Goal: Task Accomplishment & Management: Use online tool/utility

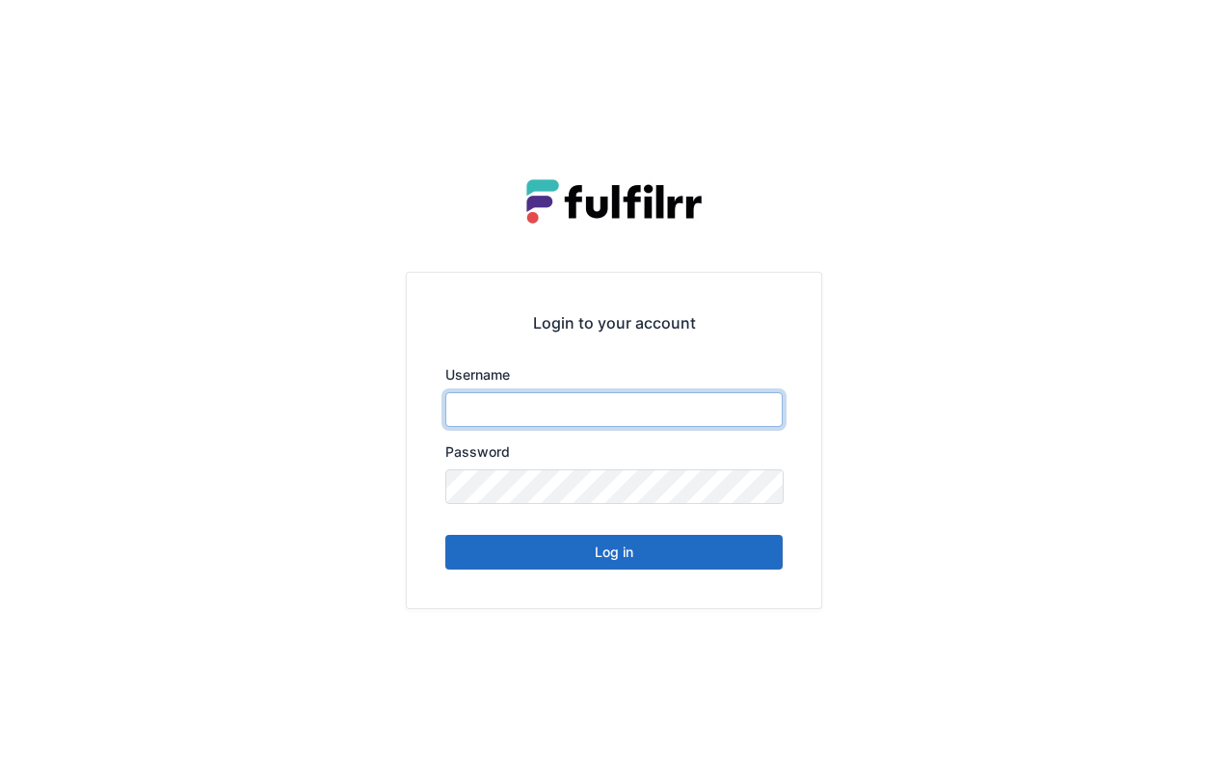
type input "*******"
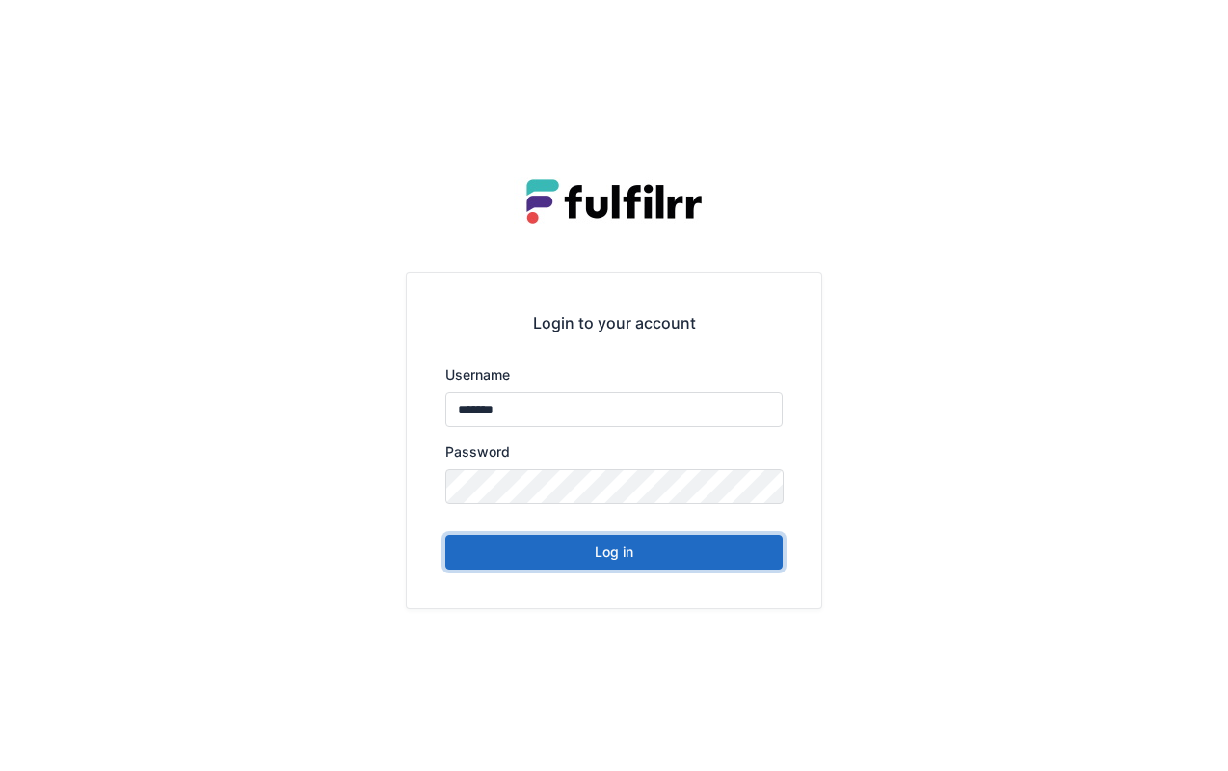
click at [672, 564] on button "Log in" at bounding box center [613, 552] width 337 height 35
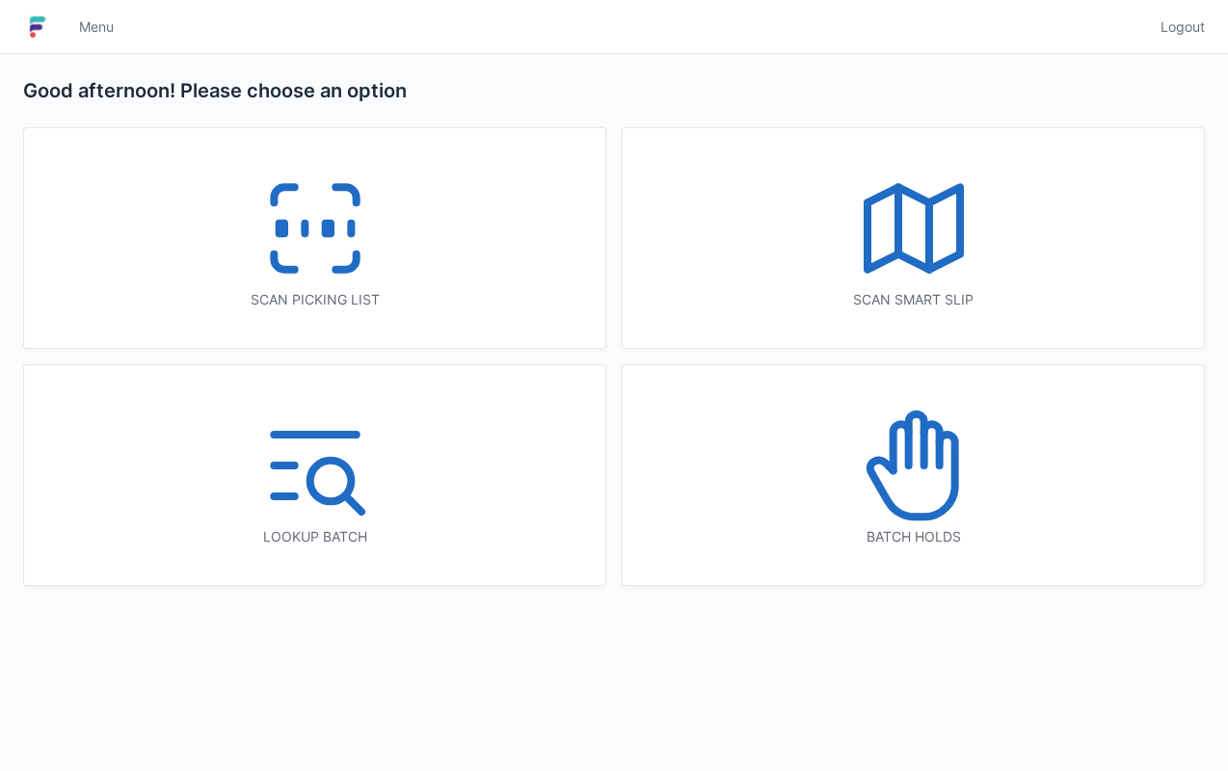
click at [393, 283] on div "Scan picking list" at bounding box center [314, 238] width 581 height 220
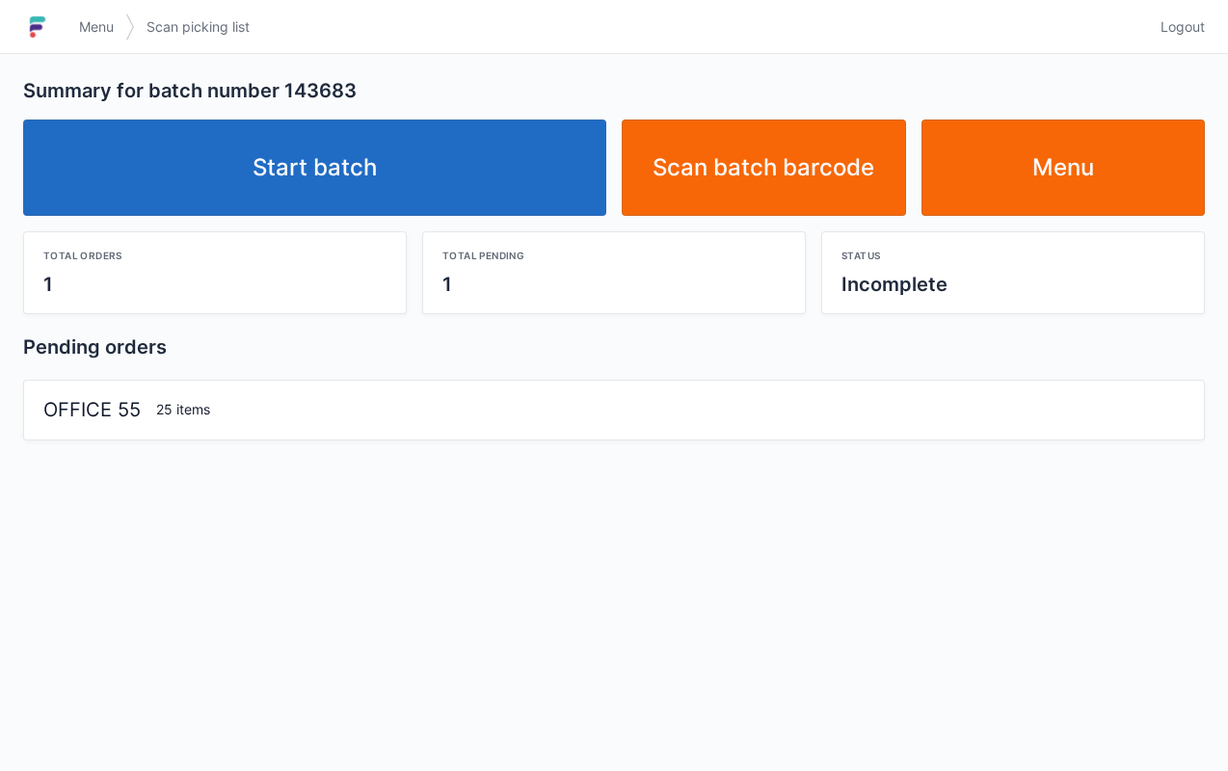
click at [364, 172] on link "Start batch" at bounding box center [314, 168] width 583 height 96
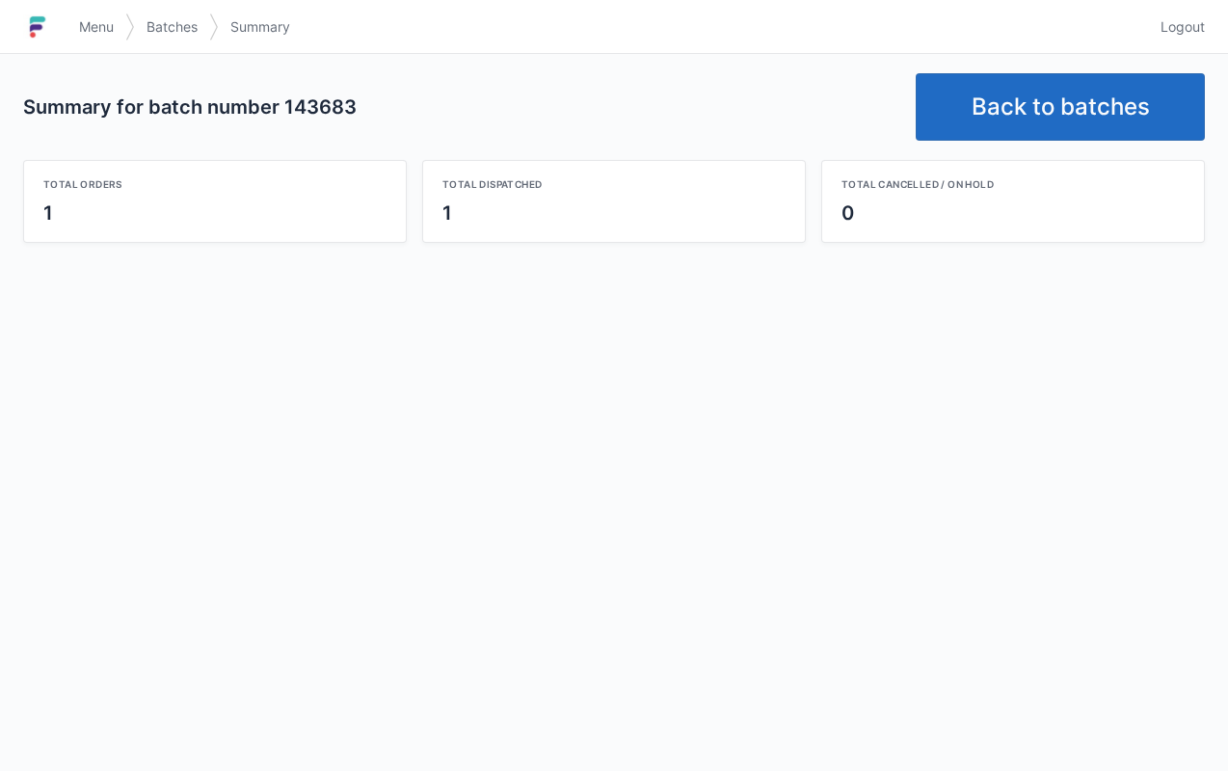
click at [1006, 120] on link "Back to batches" at bounding box center [1060, 106] width 289 height 67
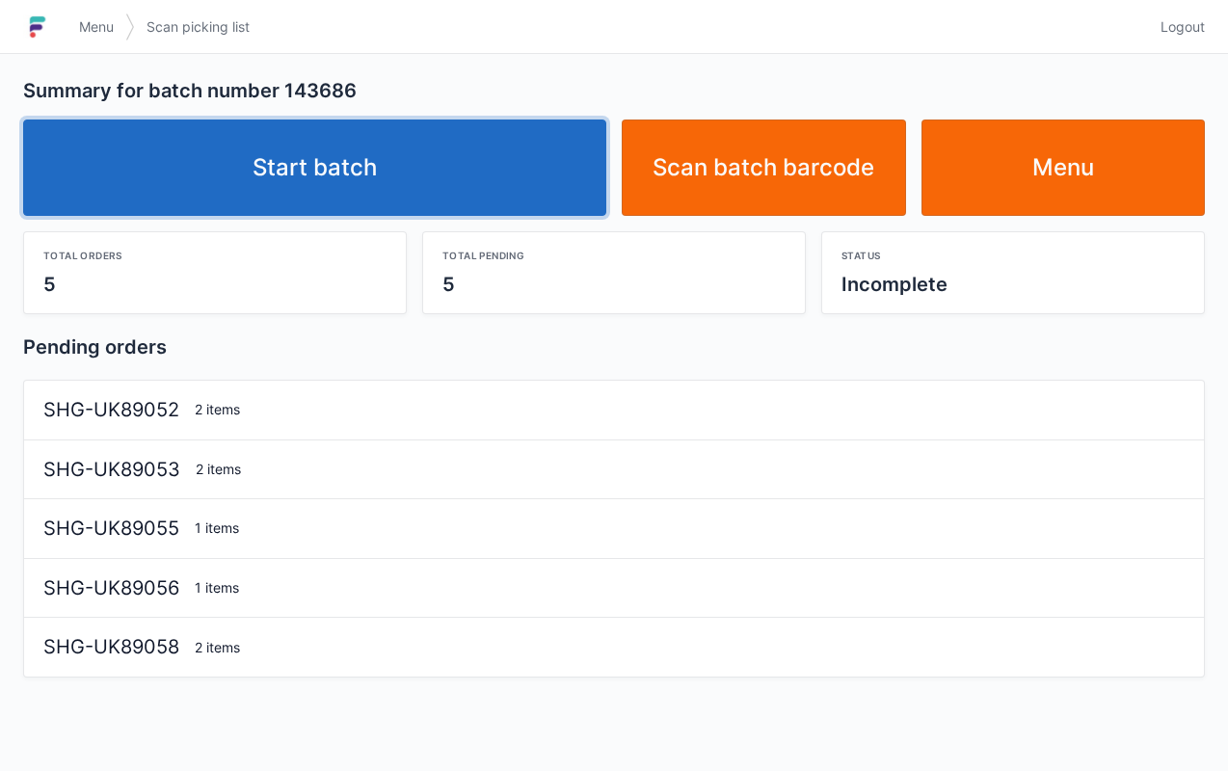
click at [521, 153] on link "Start batch" at bounding box center [314, 168] width 583 height 96
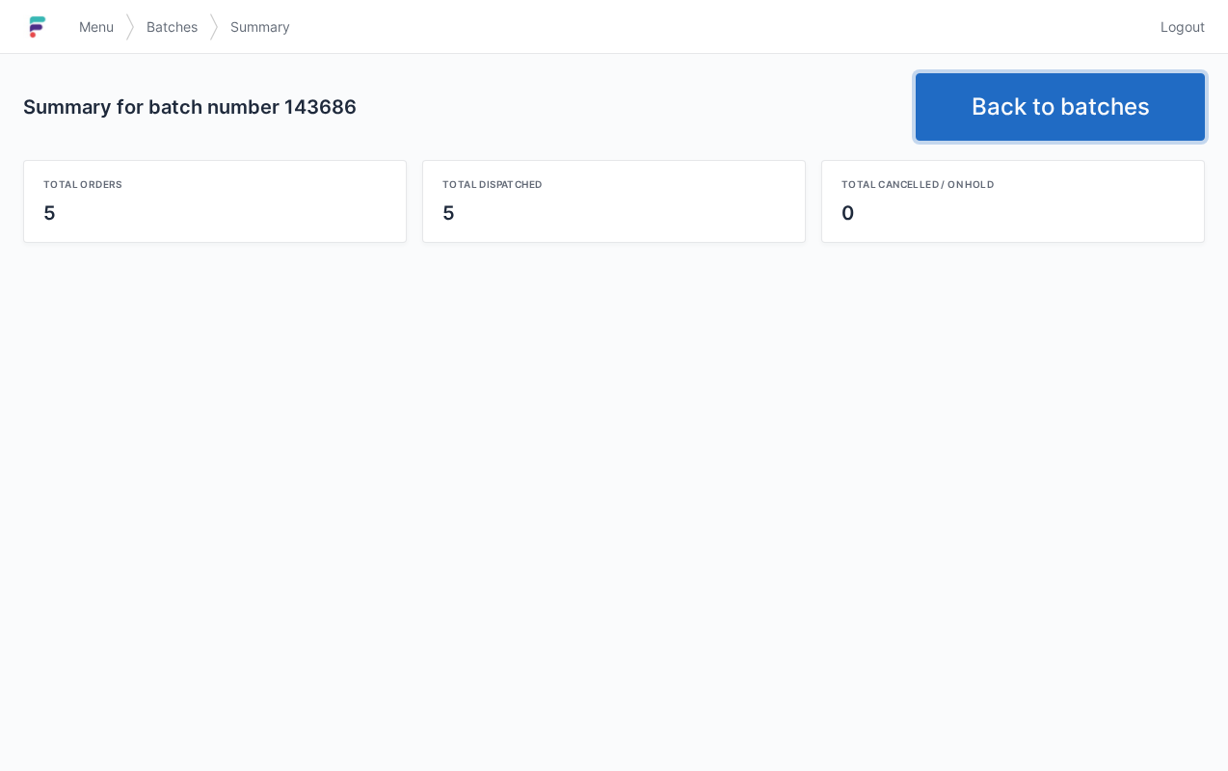
click at [971, 85] on link "Back to batches" at bounding box center [1060, 106] width 289 height 67
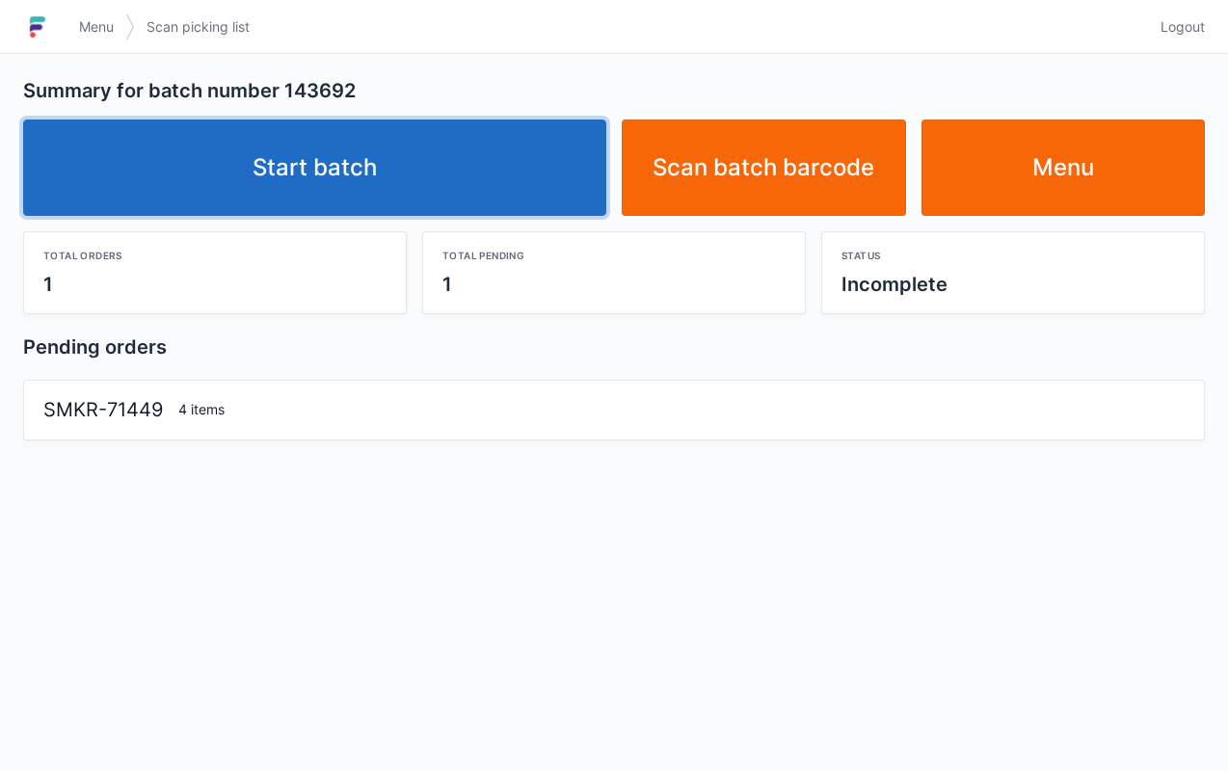
click at [430, 177] on link "Start batch" at bounding box center [314, 168] width 583 height 96
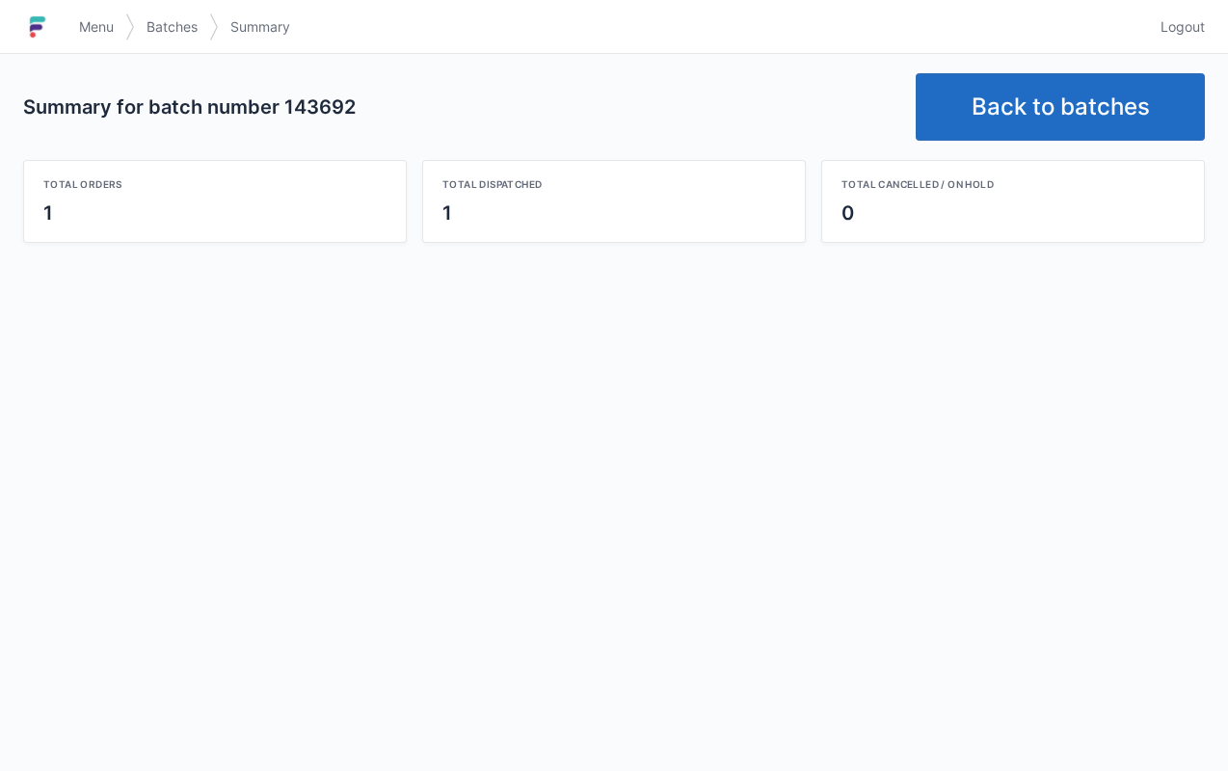
click at [961, 120] on link "Back to batches" at bounding box center [1060, 106] width 289 height 67
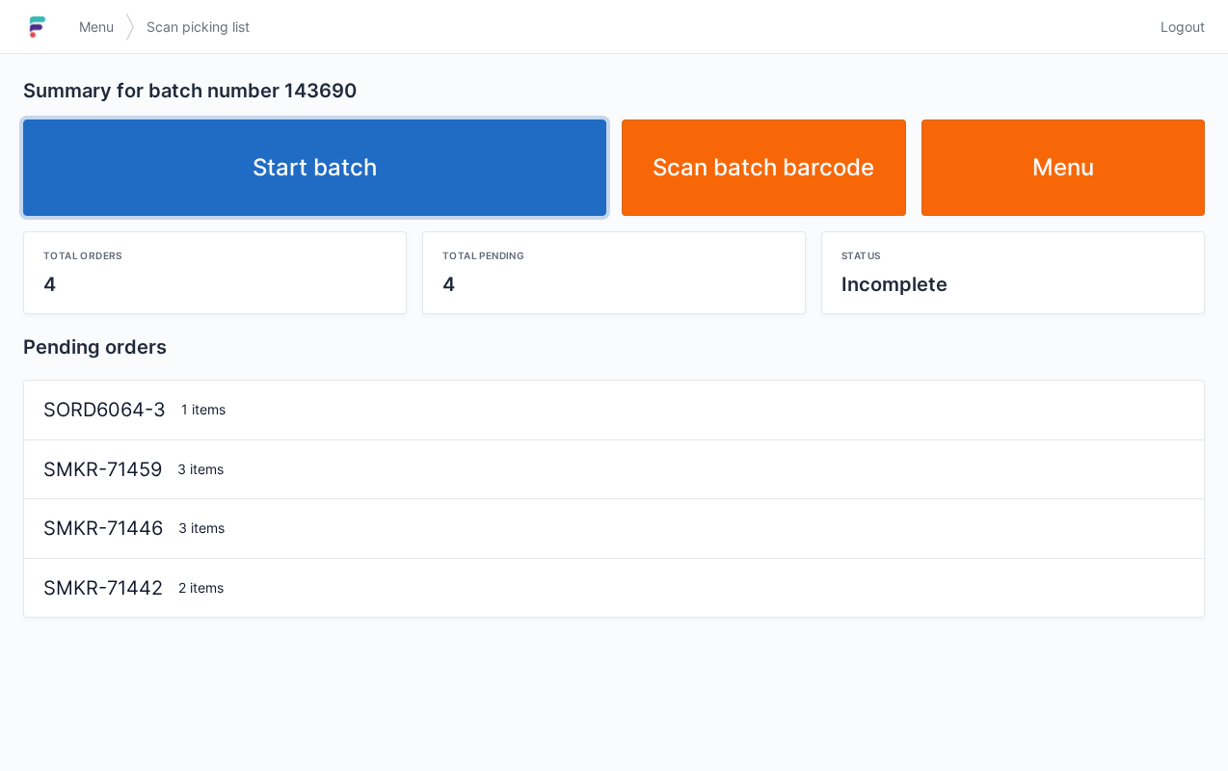
click at [448, 159] on link "Start batch" at bounding box center [314, 168] width 583 height 96
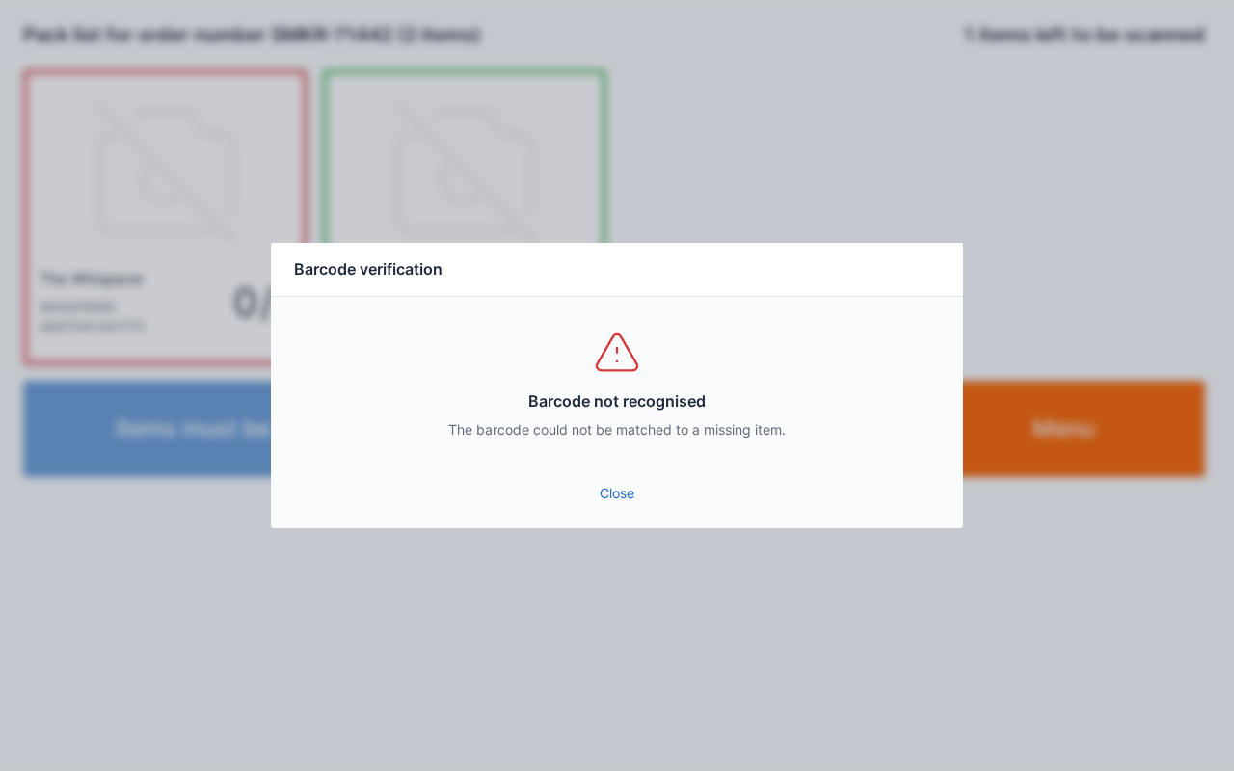
click at [630, 507] on link "Close" at bounding box center [616, 493] width 661 height 35
click at [626, 508] on link "Close" at bounding box center [616, 493] width 661 height 35
click at [631, 507] on link "Close" at bounding box center [616, 493] width 661 height 35
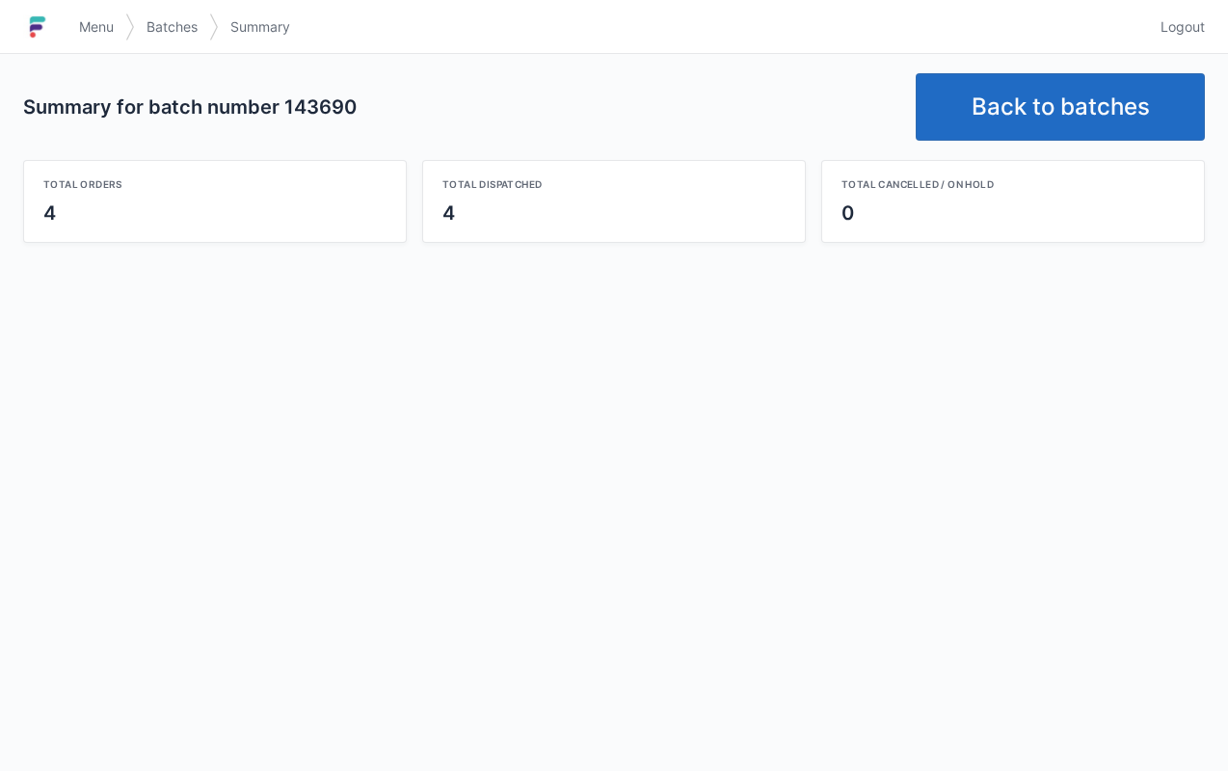
click at [1000, 130] on link "Back to batches" at bounding box center [1060, 106] width 289 height 67
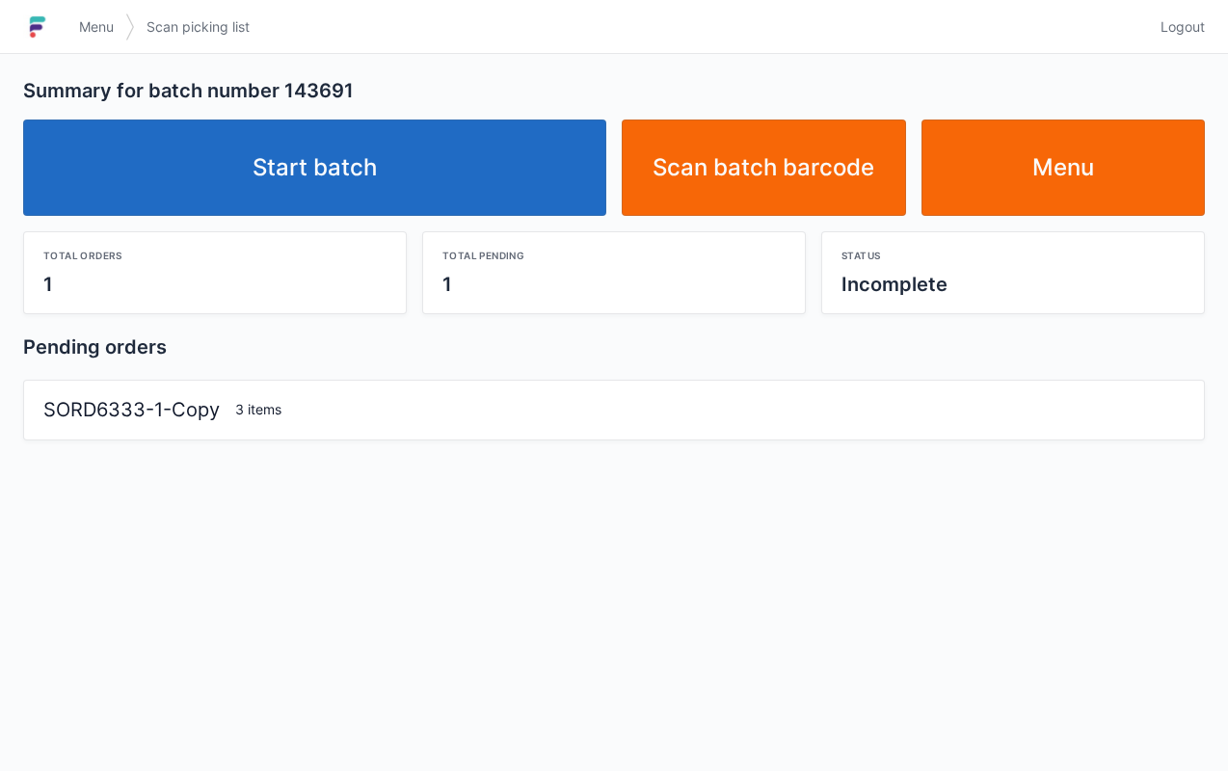
click at [453, 183] on link "Start batch" at bounding box center [314, 168] width 583 height 96
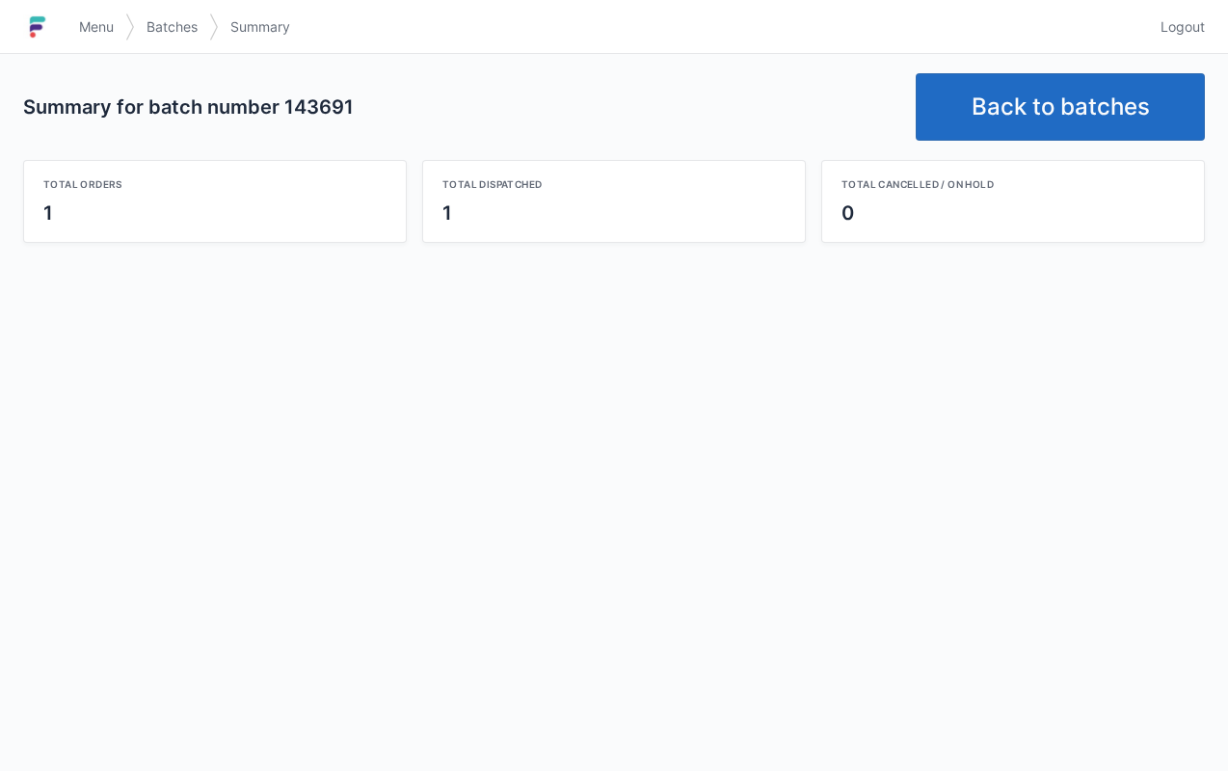
click at [1018, 120] on link "Back to batches" at bounding box center [1060, 106] width 289 height 67
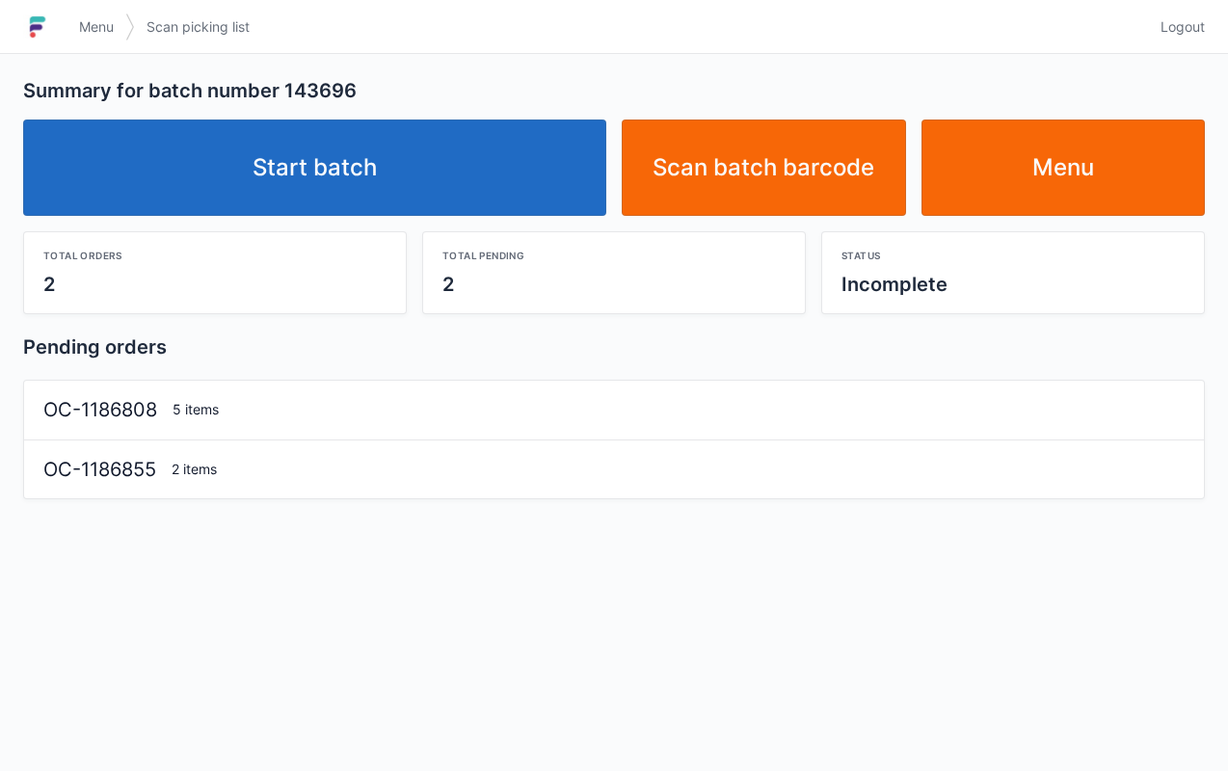
click at [509, 184] on link "Start batch" at bounding box center [314, 168] width 583 height 96
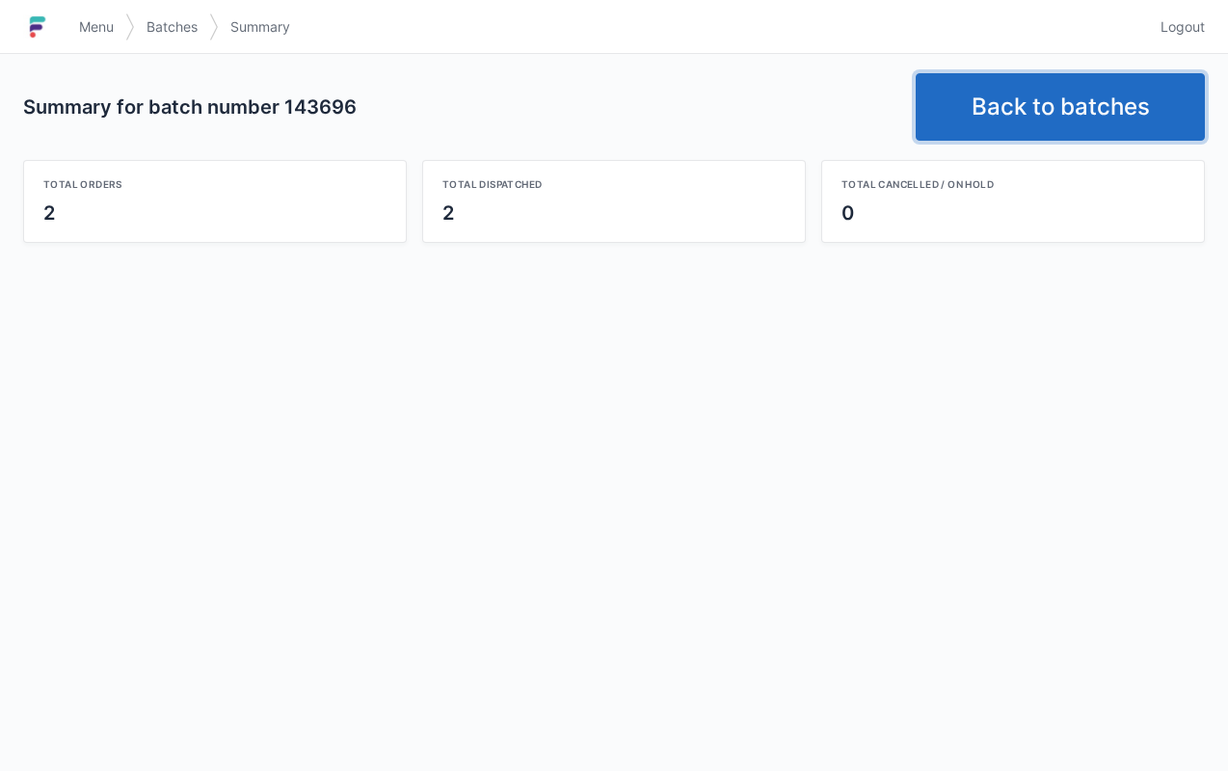
click at [1023, 93] on link "Back to batches" at bounding box center [1060, 106] width 289 height 67
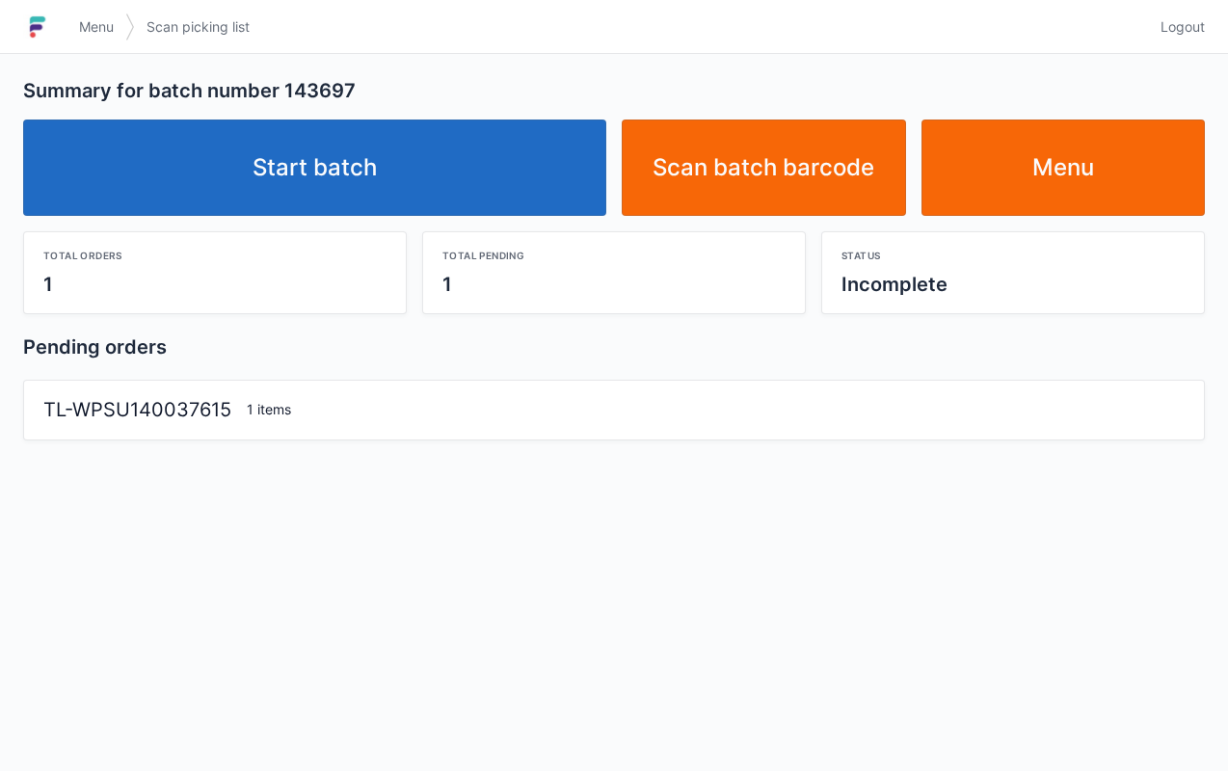
click at [450, 148] on link "Start batch" at bounding box center [314, 168] width 583 height 96
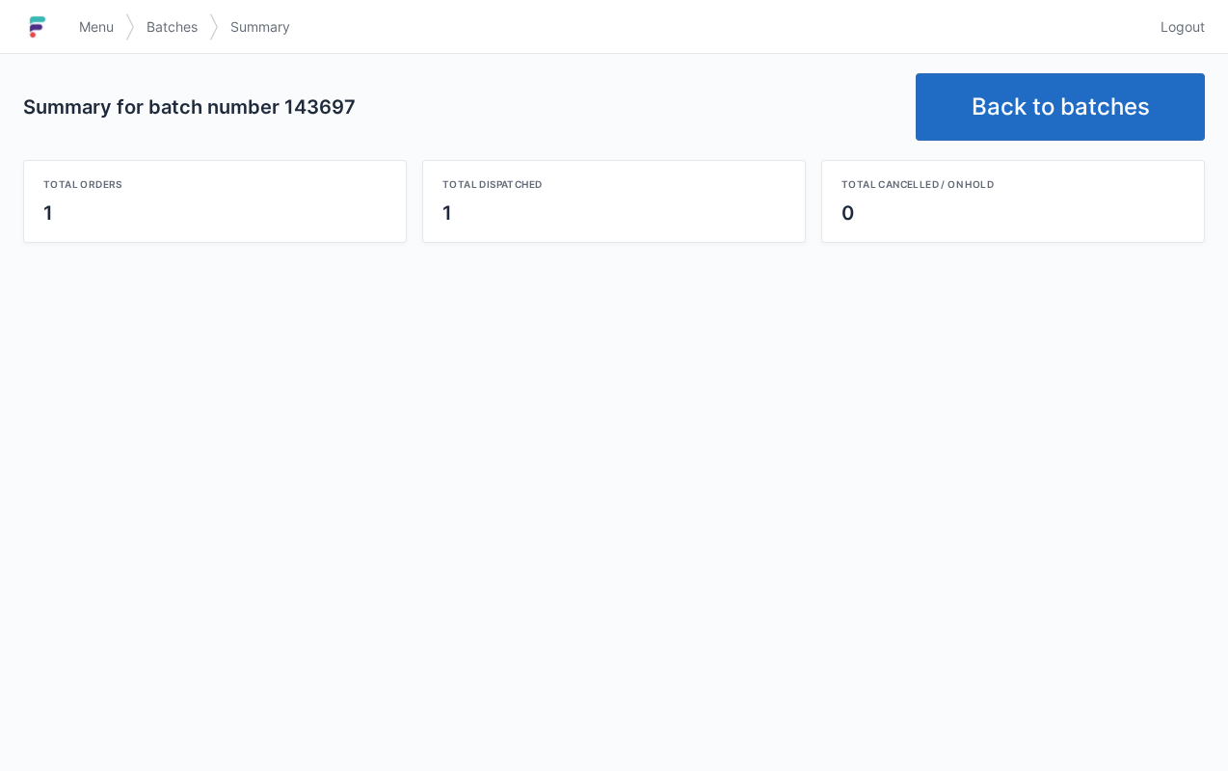
click at [1023, 104] on link "Back to batches" at bounding box center [1060, 106] width 289 height 67
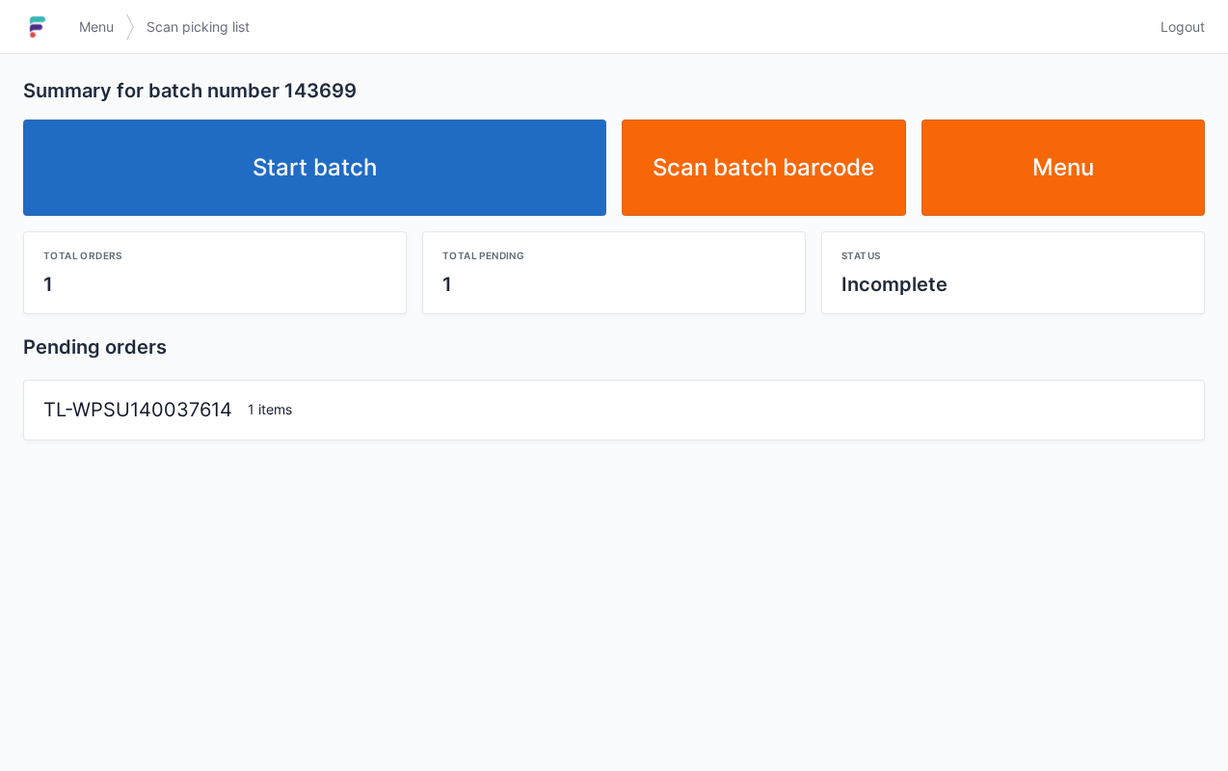
click at [480, 199] on link "Start batch" at bounding box center [314, 168] width 583 height 96
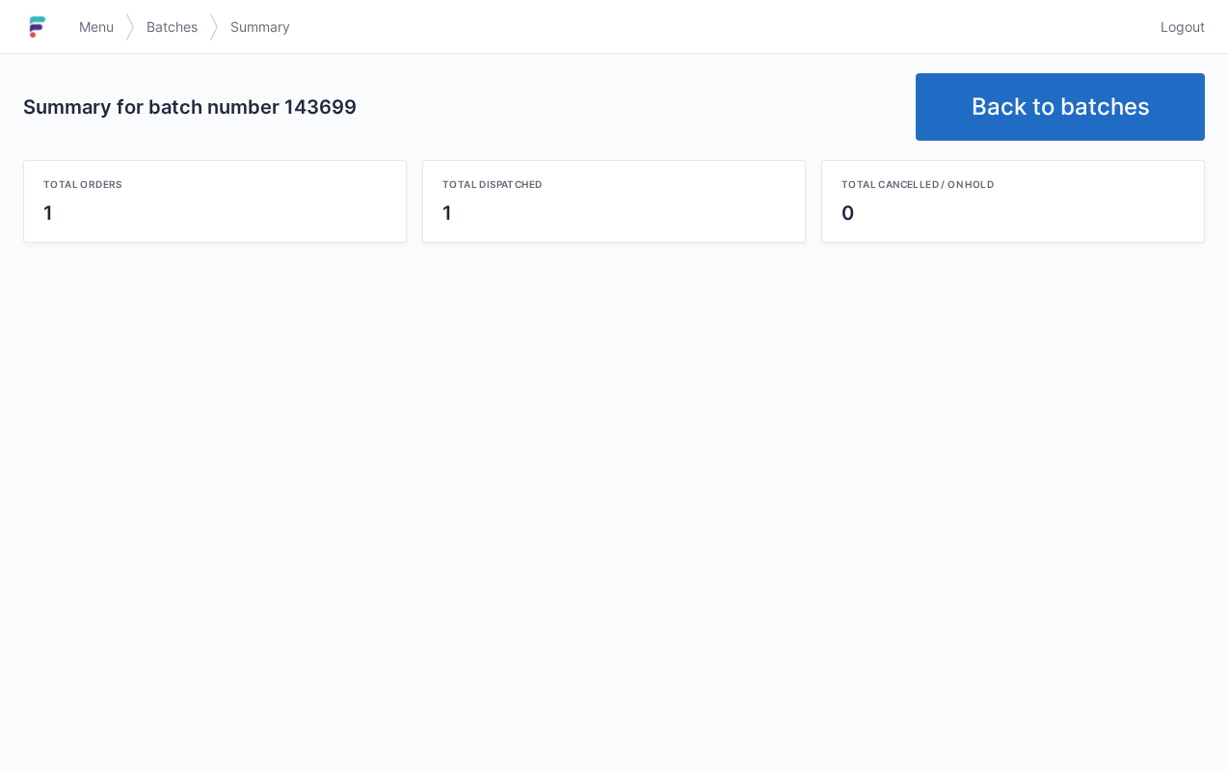
click at [1036, 81] on link "Back to batches" at bounding box center [1060, 106] width 289 height 67
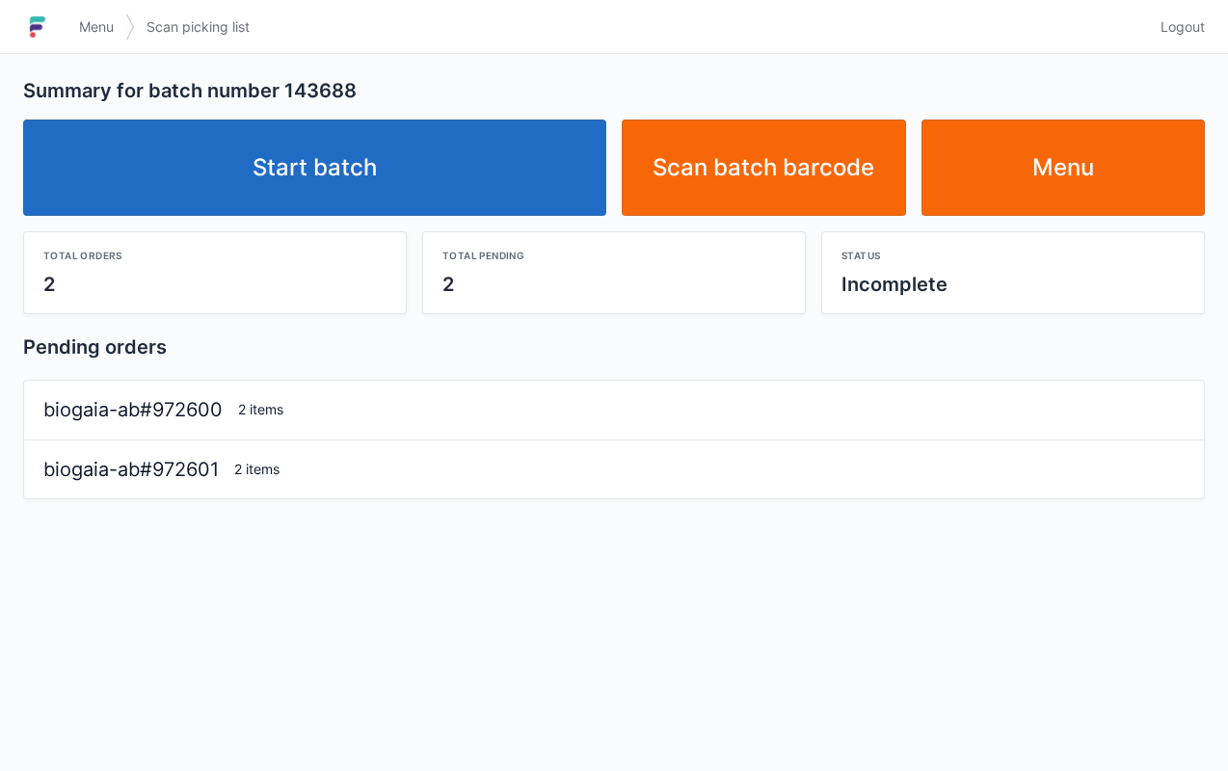
click at [519, 193] on link "Start batch" at bounding box center [314, 168] width 583 height 96
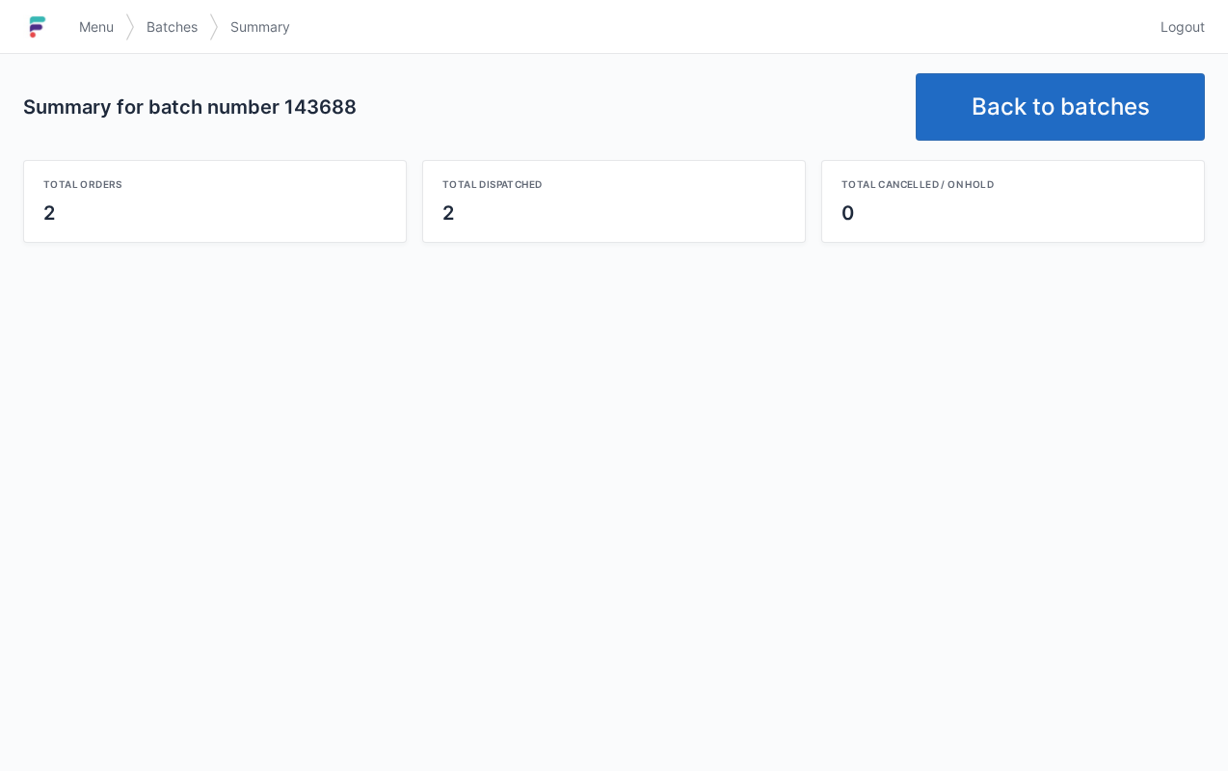
click at [1083, 112] on link "Back to batches" at bounding box center [1060, 106] width 289 height 67
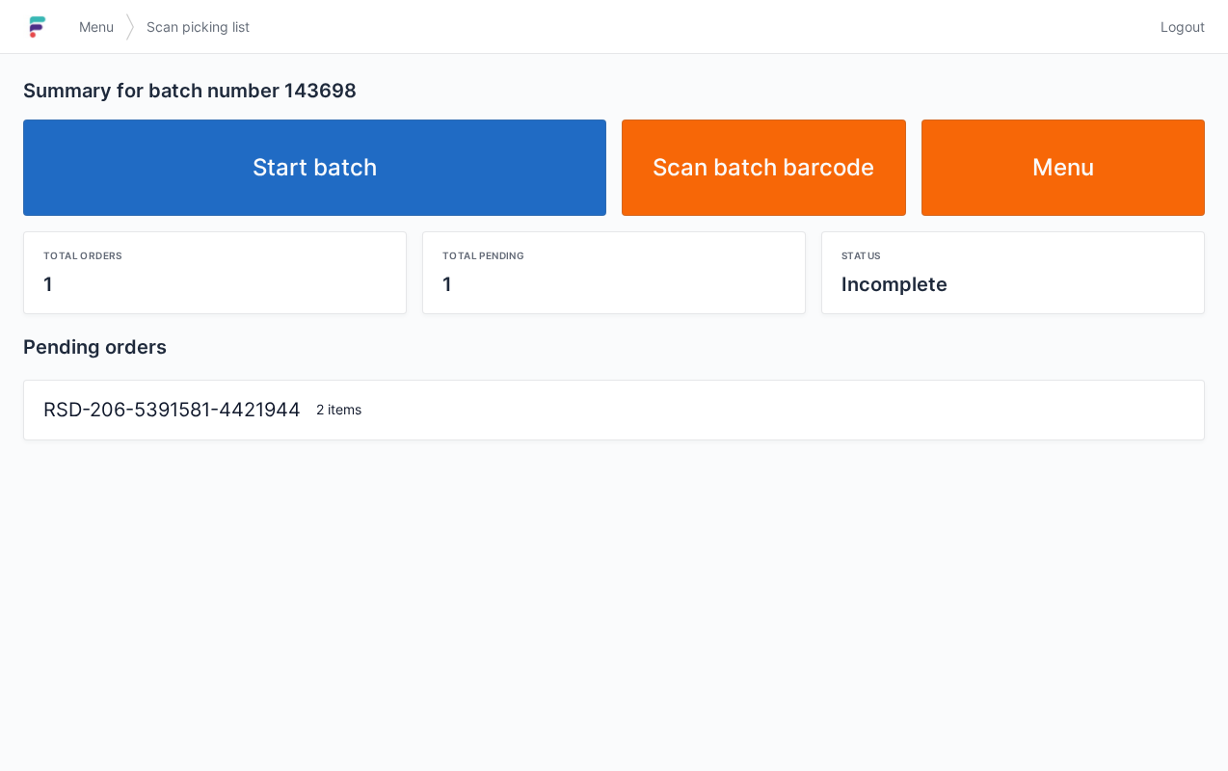
click at [500, 174] on link "Start batch" at bounding box center [314, 168] width 583 height 96
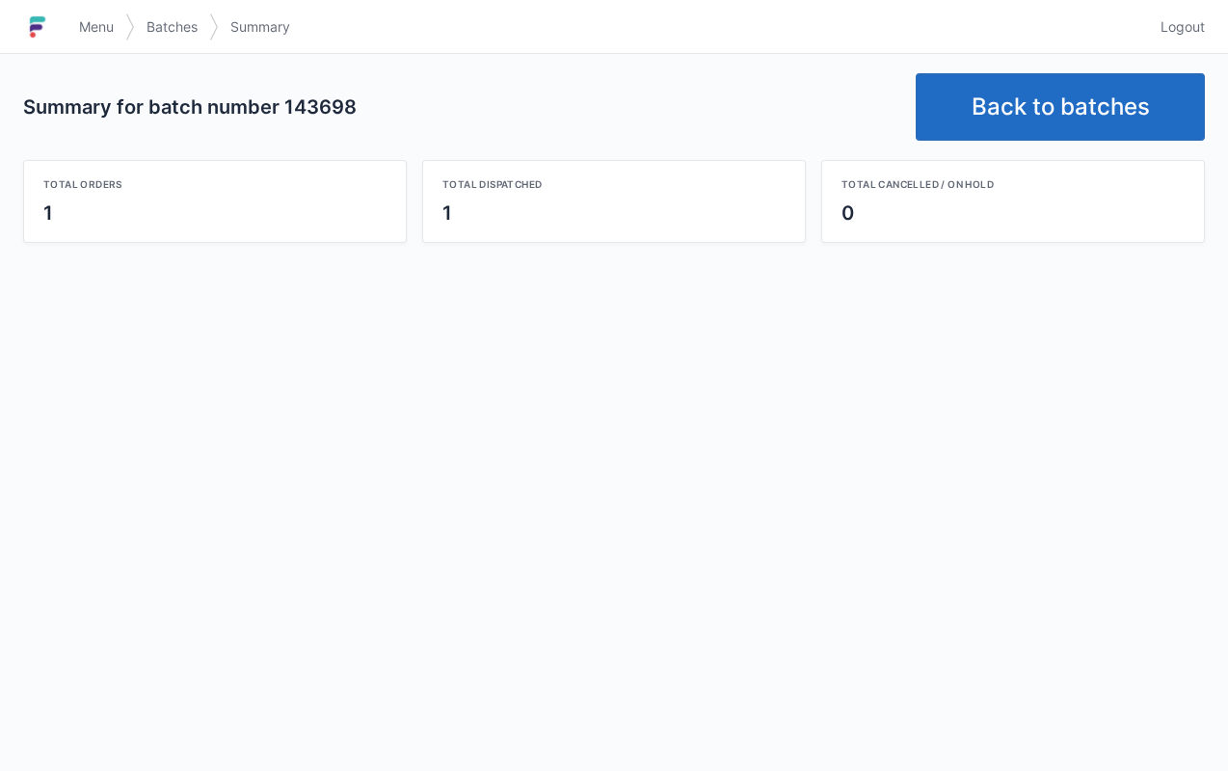
click at [1035, 87] on link "Back to batches" at bounding box center [1060, 106] width 289 height 67
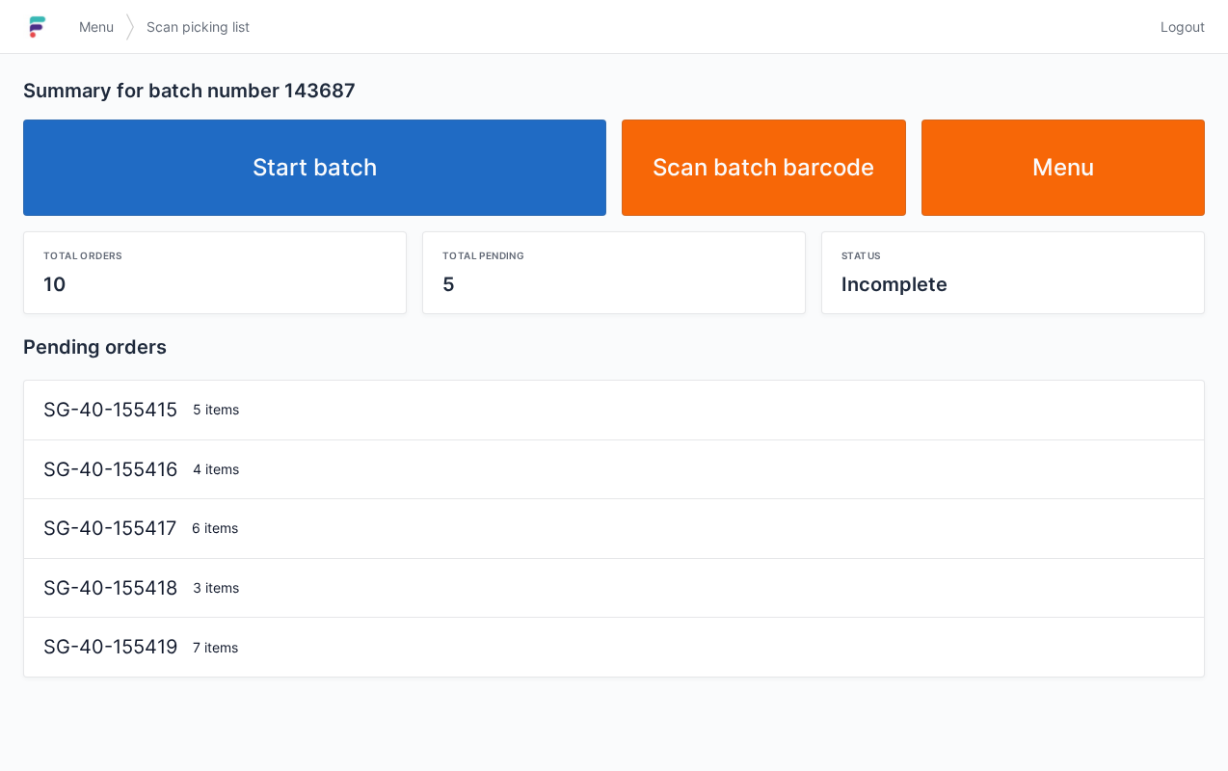
click at [505, 166] on link "Start batch" at bounding box center [314, 168] width 583 height 96
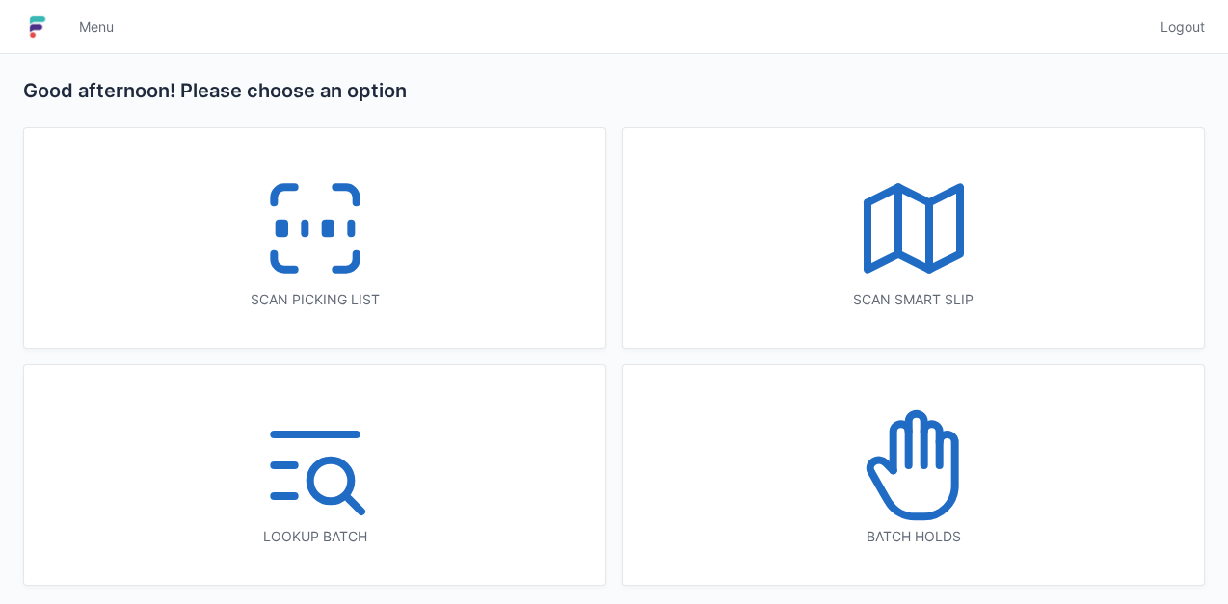
click at [325, 224] on rect at bounding box center [327, 229] width 5 height 11
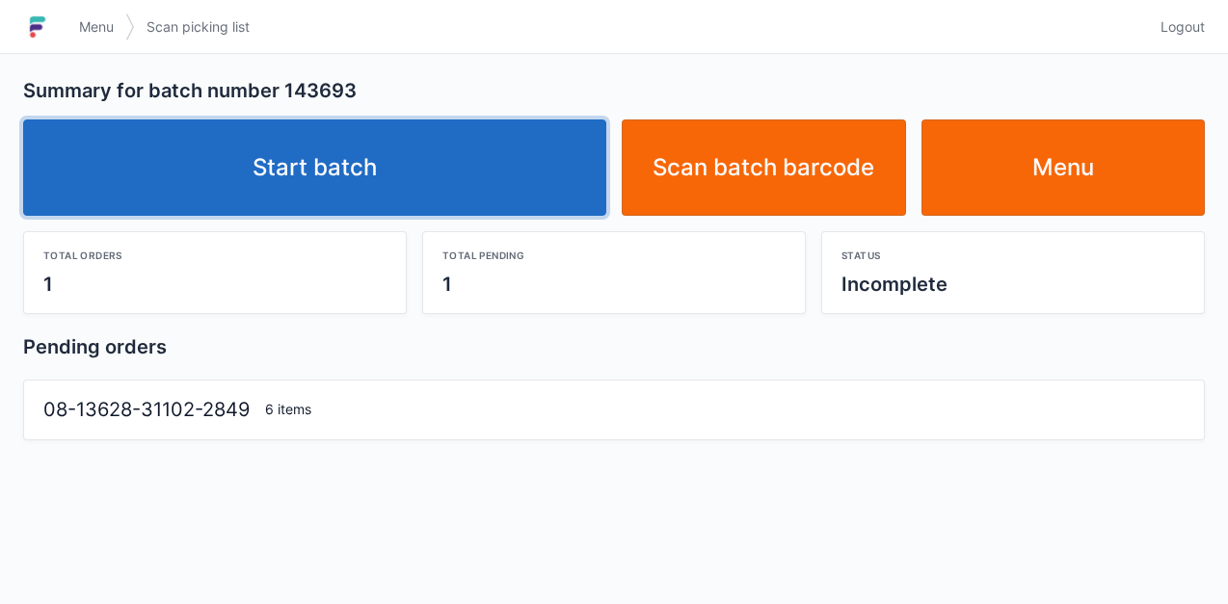
click at [337, 175] on link "Start batch" at bounding box center [314, 168] width 583 height 96
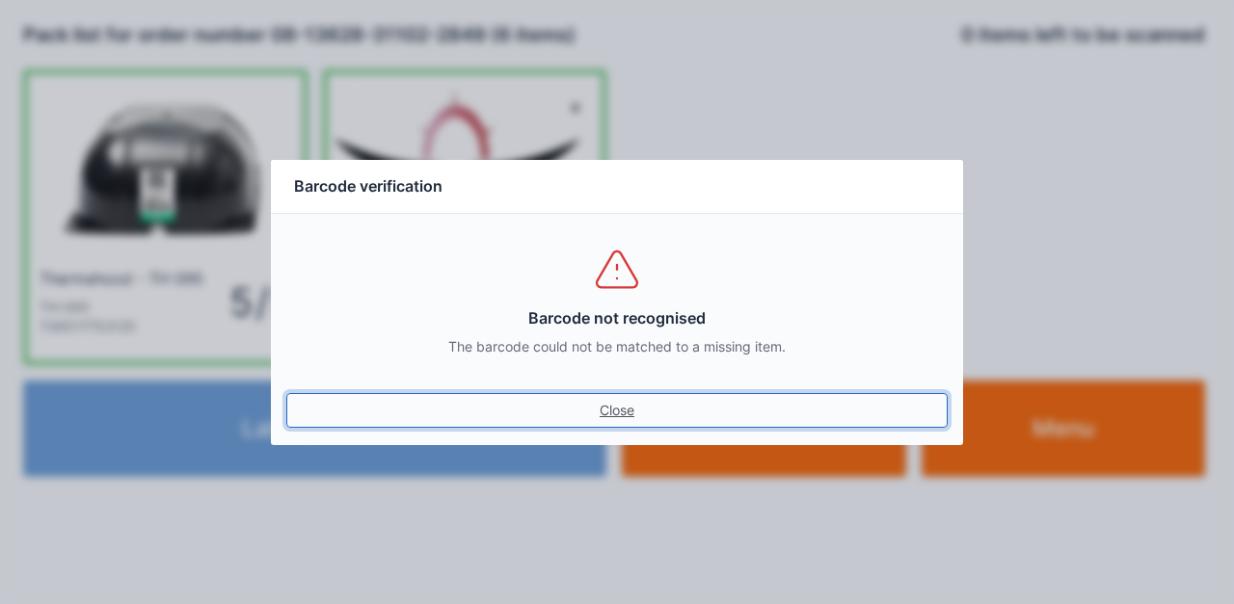
click at [286, 393] on link "Close" at bounding box center [616, 410] width 661 height 35
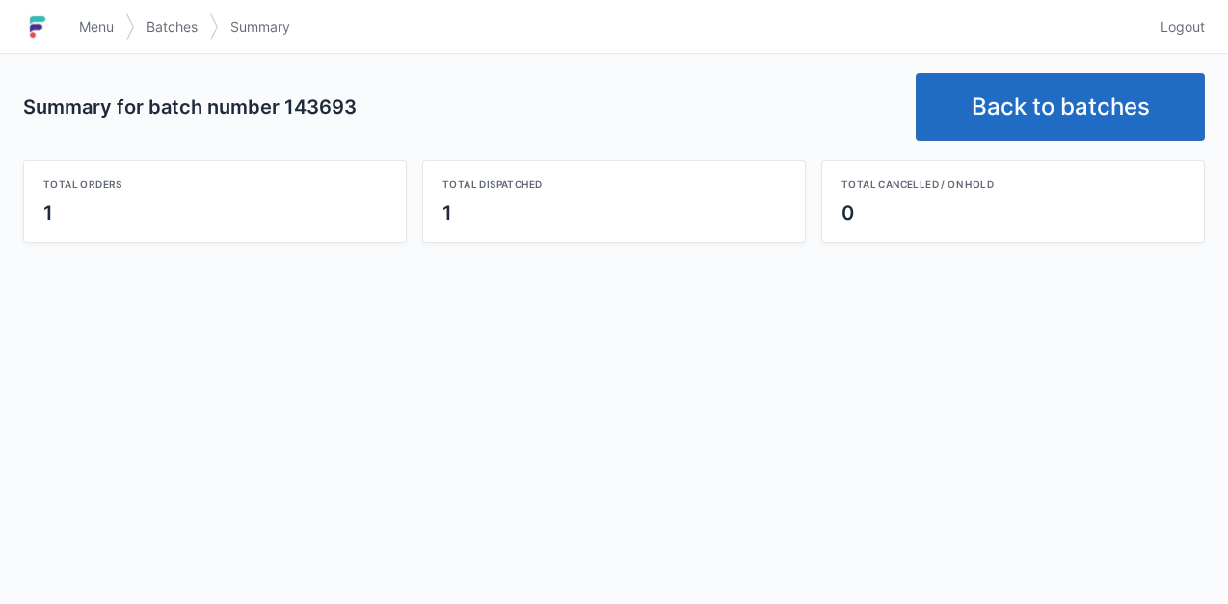
click at [1033, 116] on link "Back to batches" at bounding box center [1060, 106] width 289 height 67
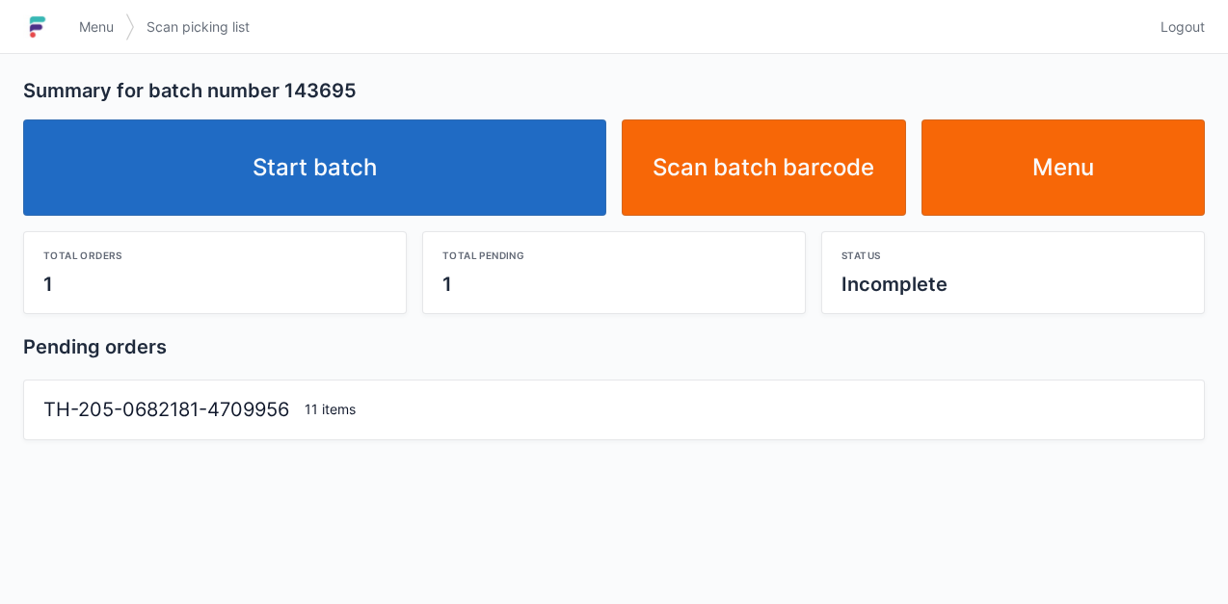
click at [314, 147] on link "Start batch" at bounding box center [314, 168] width 583 height 96
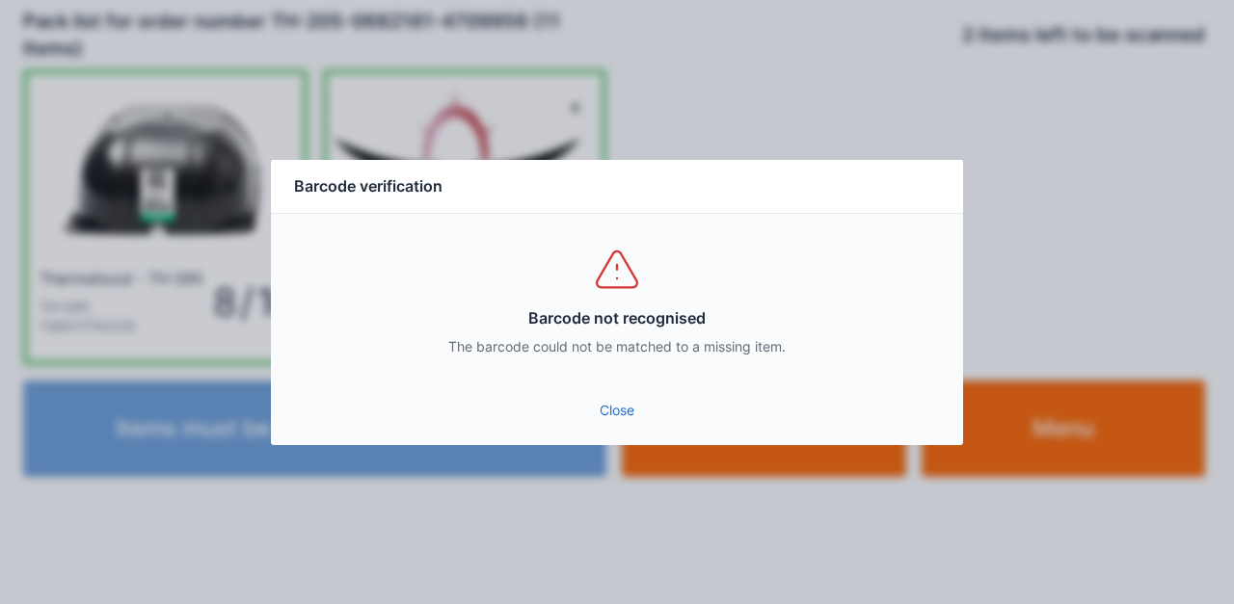
click at [614, 424] on link "Close" at bounding box center [616, 410] width 661 height 35
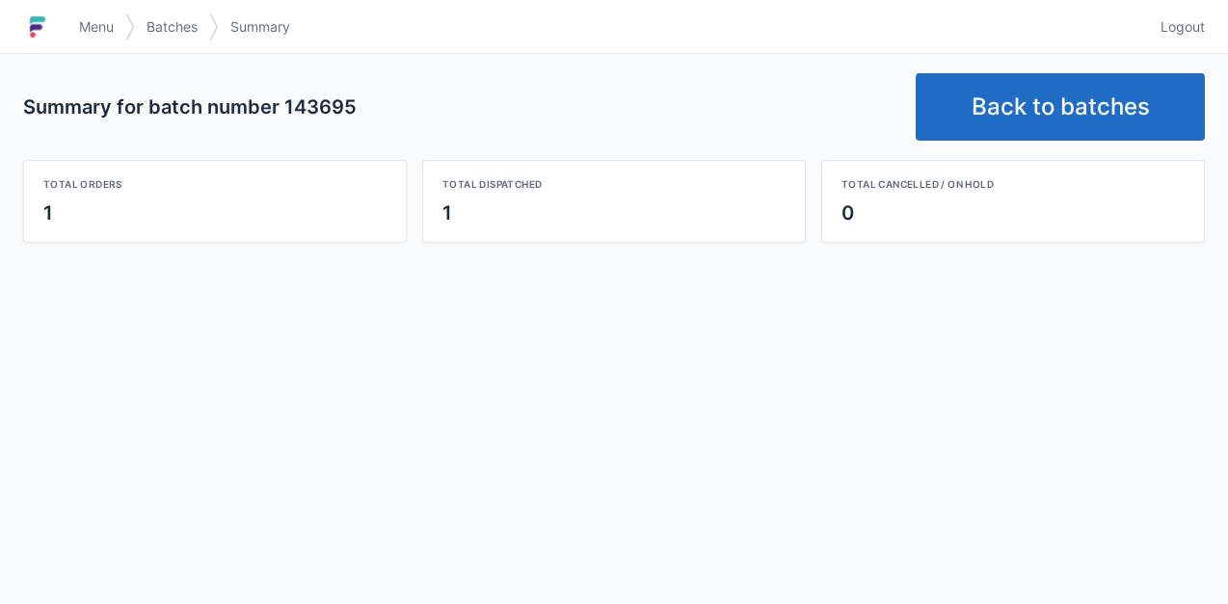
click at [1031, 104] on link "Back to batches" at bounding box center [1060, 106] width 289 height 67
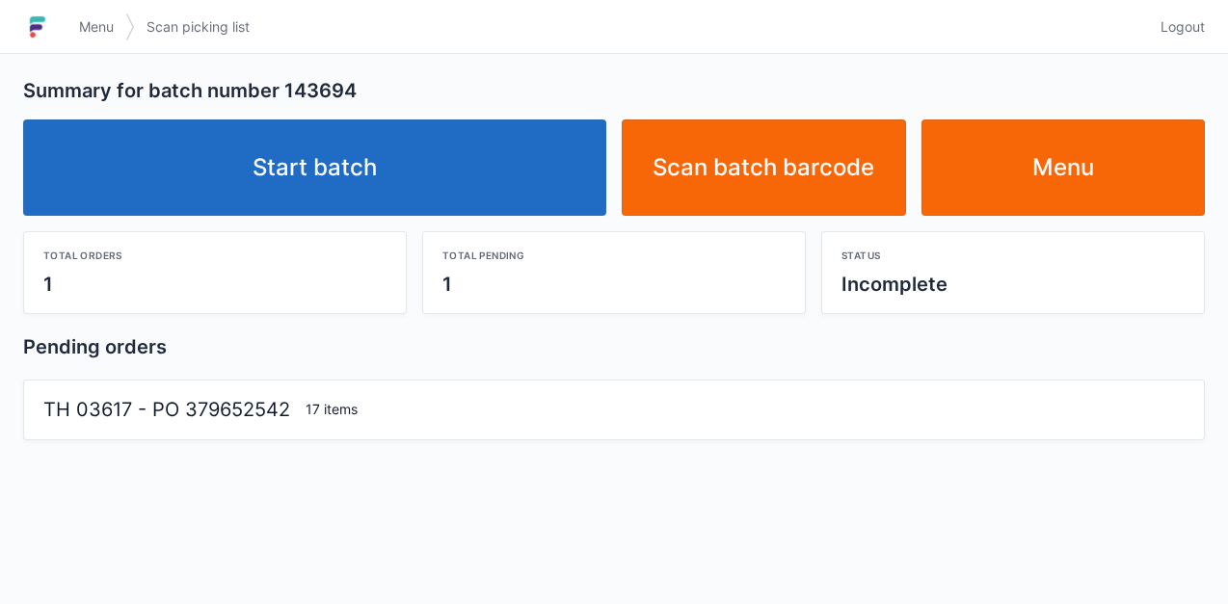
click at [328, 161] on link "Start batch" at bounding box center [314, 168] width 583 height 96
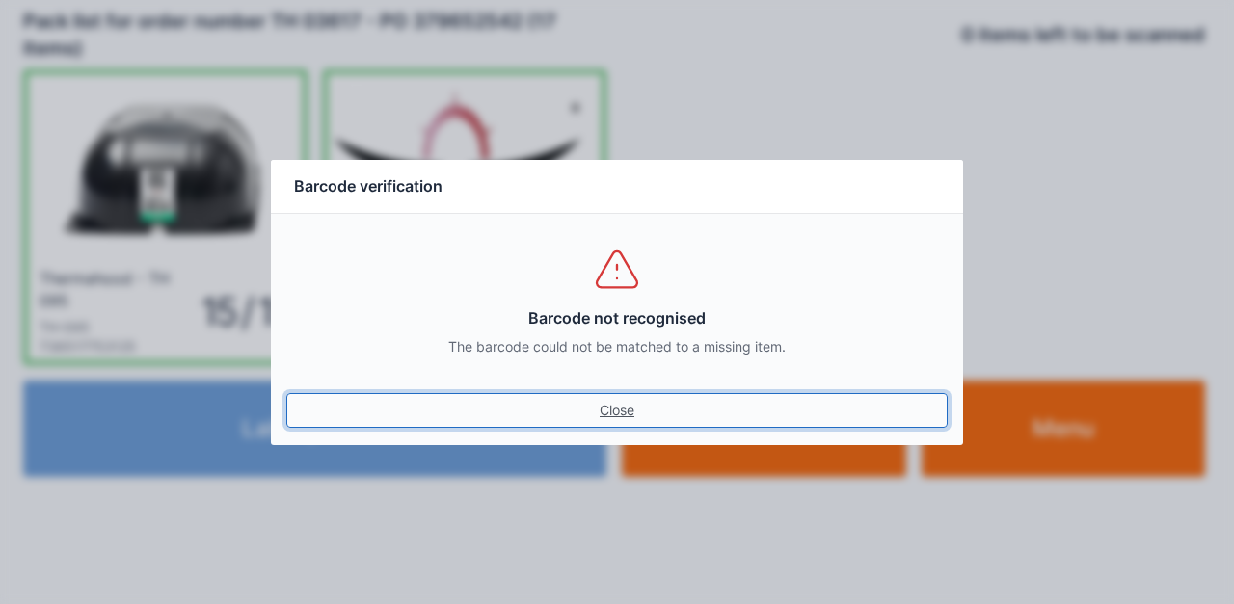
click at [286, 393] on link "Close" at bounding box center [616, 410] width 661 height 35
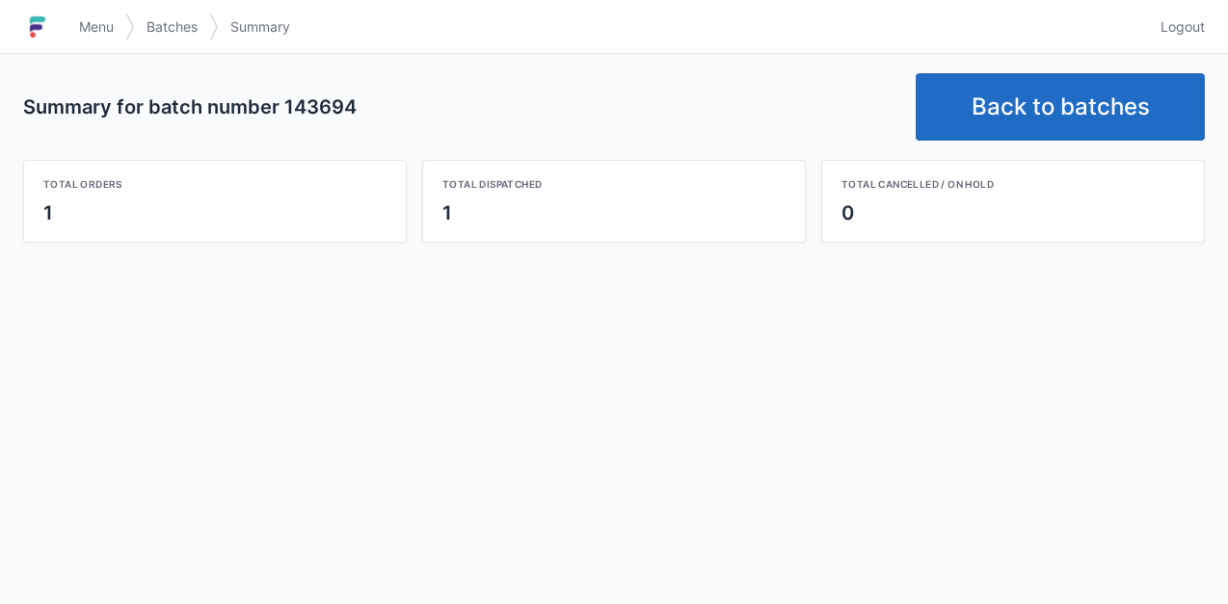
click at [1033, 102] on link "Back to batches" at bounding box center [1060, 106] width 289 height 67
